Goal: Check status

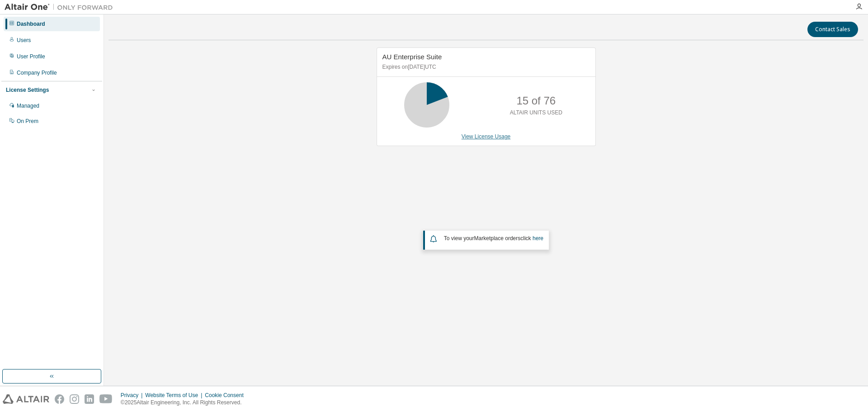
click at [493, 137] on link "View License Usage" at bounding box center [486, 136] width 49 height 6
